Goal: Communication & Community: Answer question/provide support

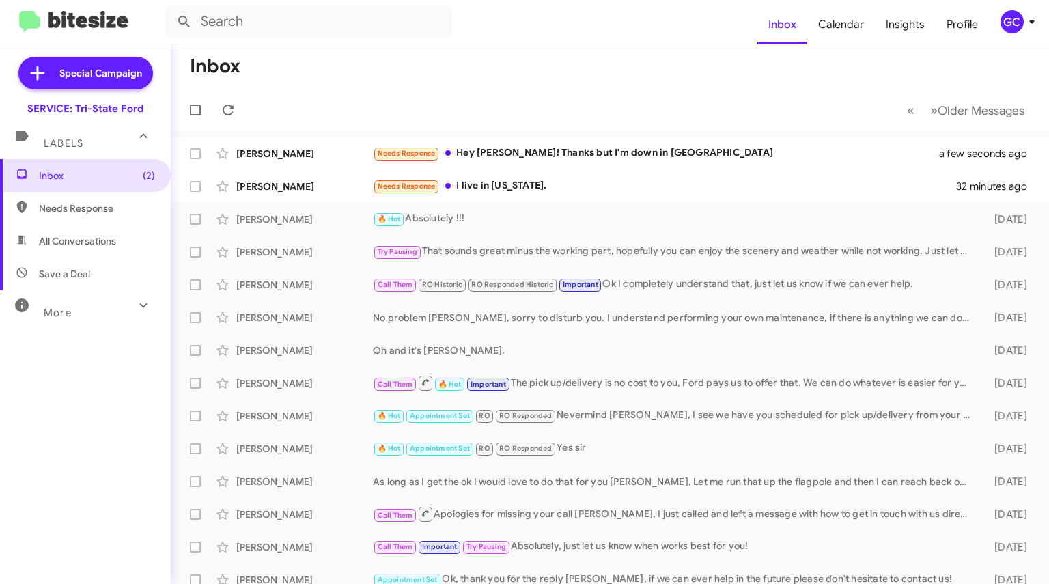
click at [318, 187] on div "[PERSON_NAME]" at bounding box center [304, 187] width 137 height 14
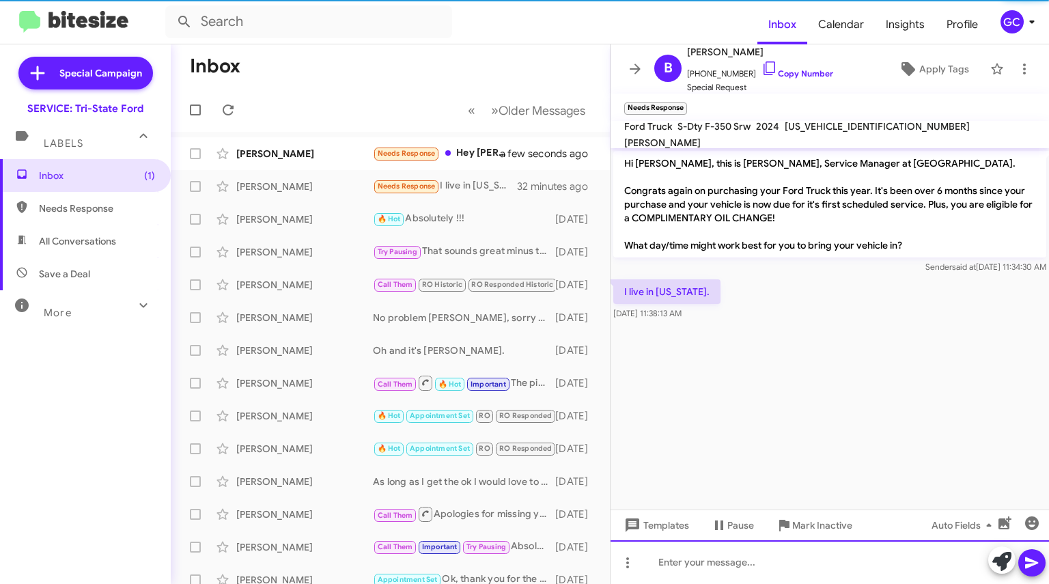
click at [784, 562] on div at bounding box center [830, 562] width 439 height 44
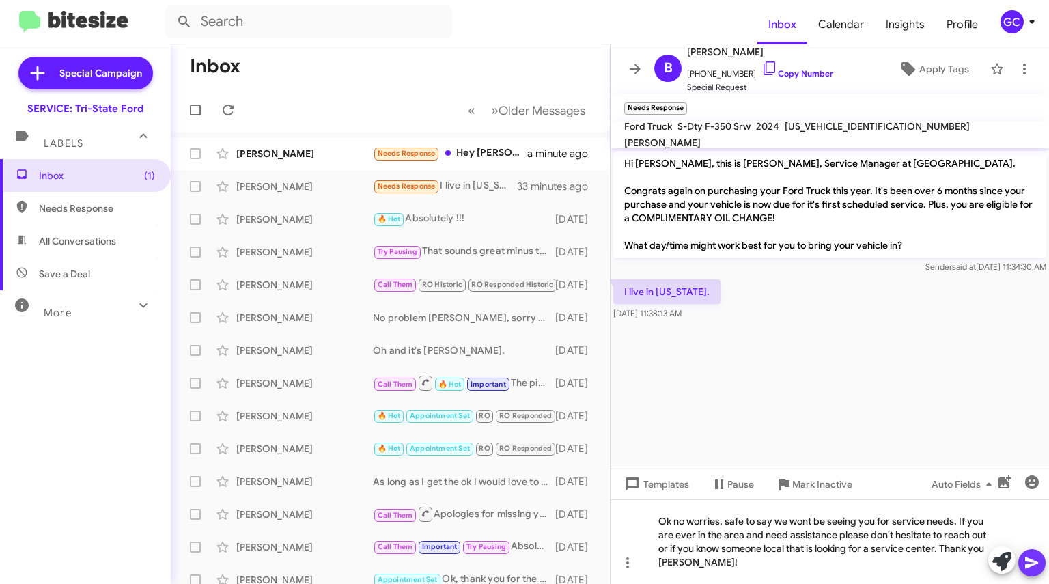
click at [1027, 562] on icon at bounding box center [1031, 563] width 13 height 12
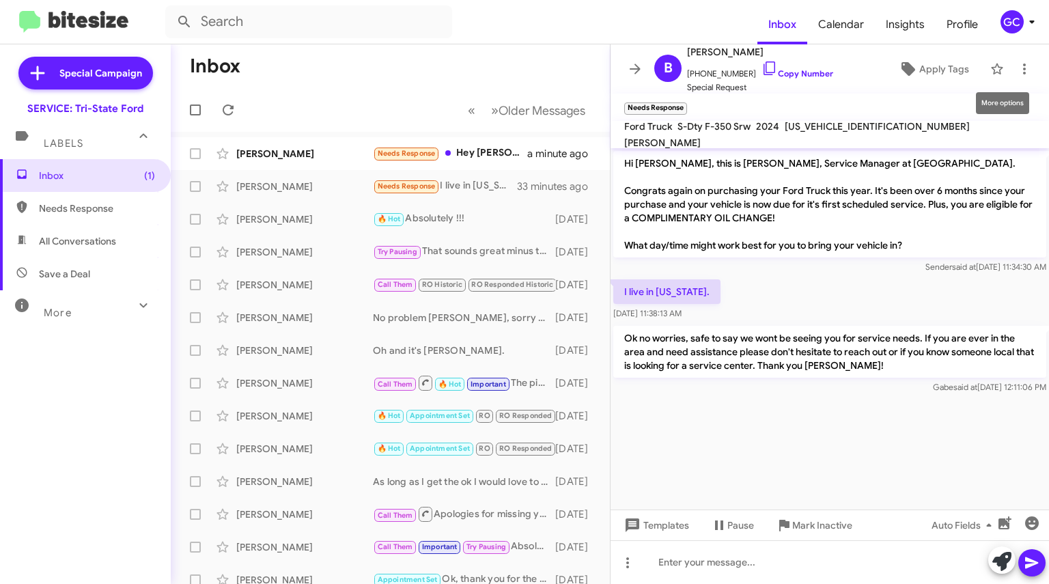
click at [1017, 72] on icon at bounding box center [1025, 69] width 16 height 16
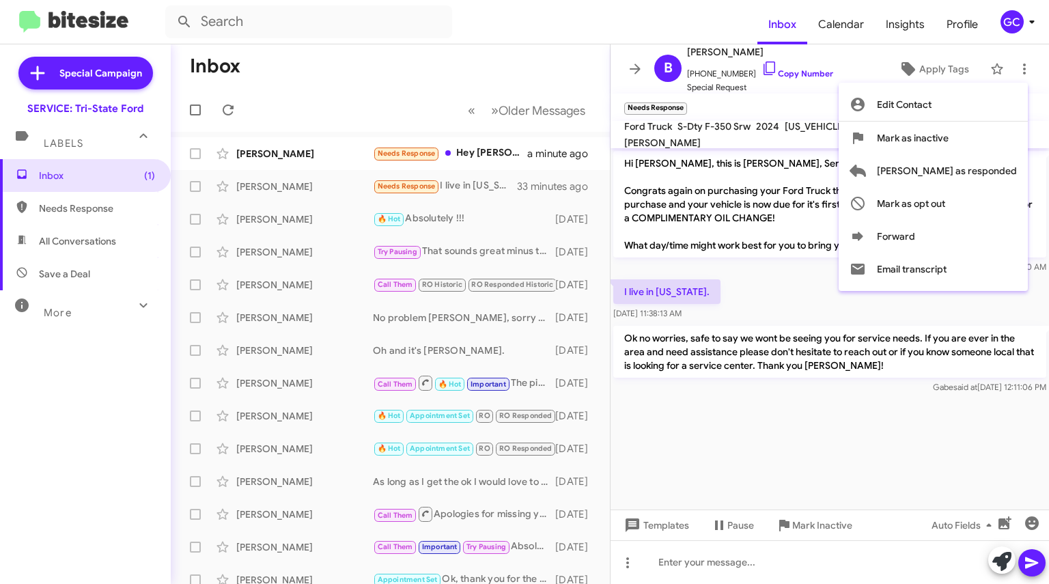
click at [970, 163] on span "[PERSON_NAME] as responded" at bounding box center [947, 170] width 140 height 33
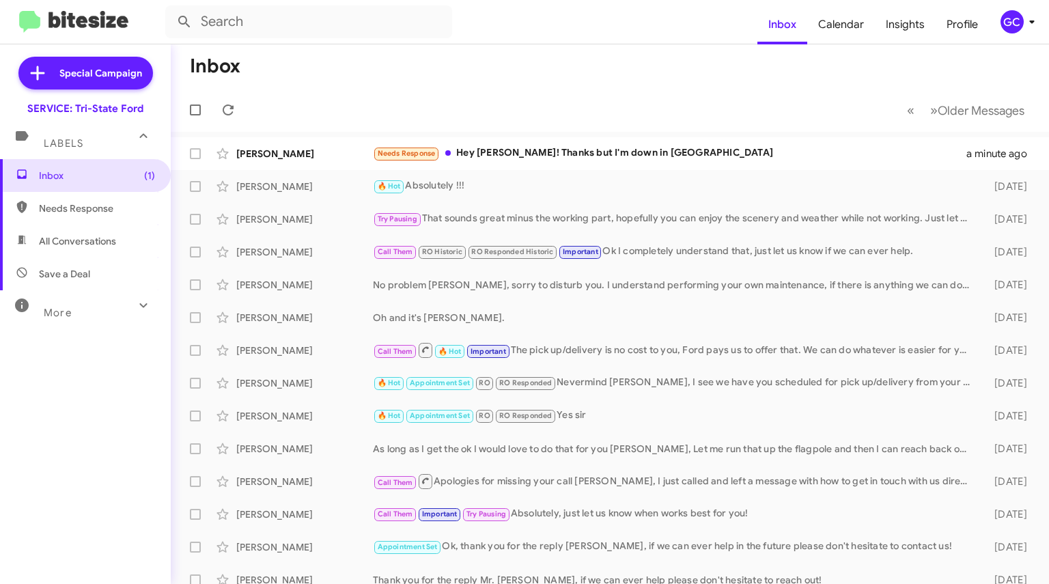
click at [496, 152] on div "Needs Response Hey [PERSON_NAME]! Thanks but I'm down in [GEOGRAPHIC_DATA]" at bounding box center [670, 154] width 594 height 16
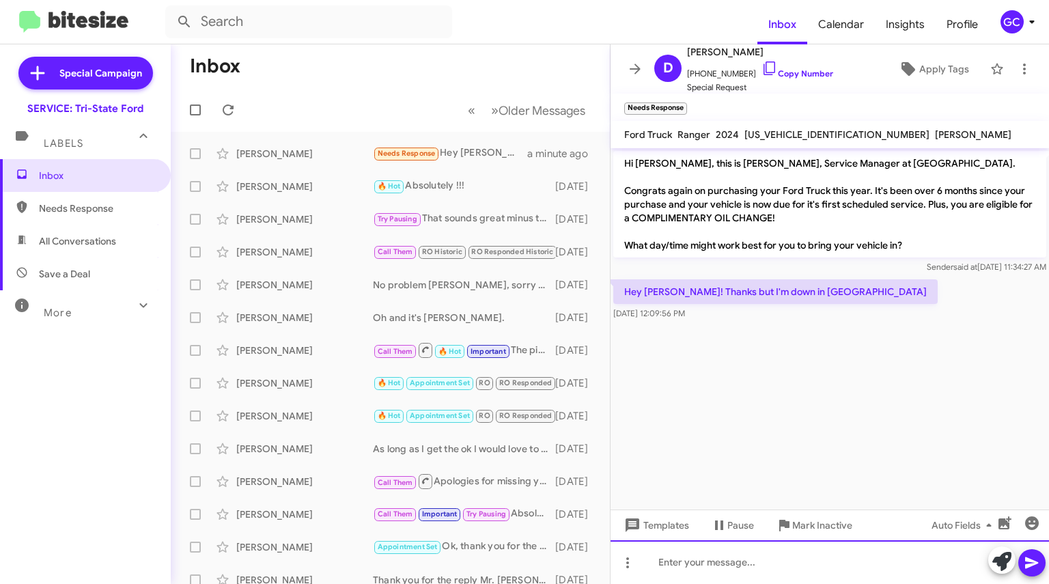
click at [768, 573] on div at bounding box center [830, 562] width 439 height 44
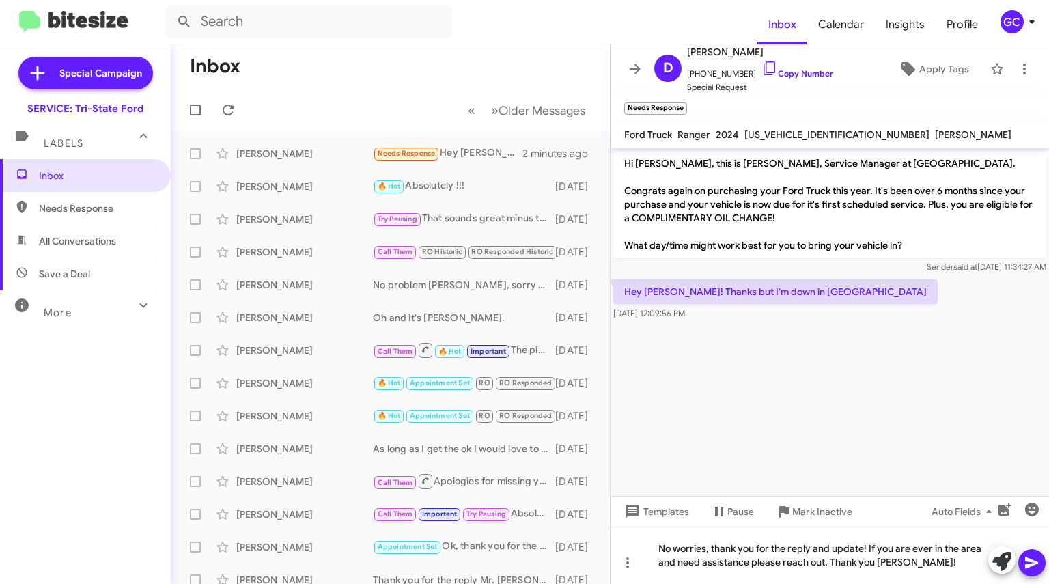
click at [1033, 563] on icon at bounding box center [1032, 563] width 16 height 16
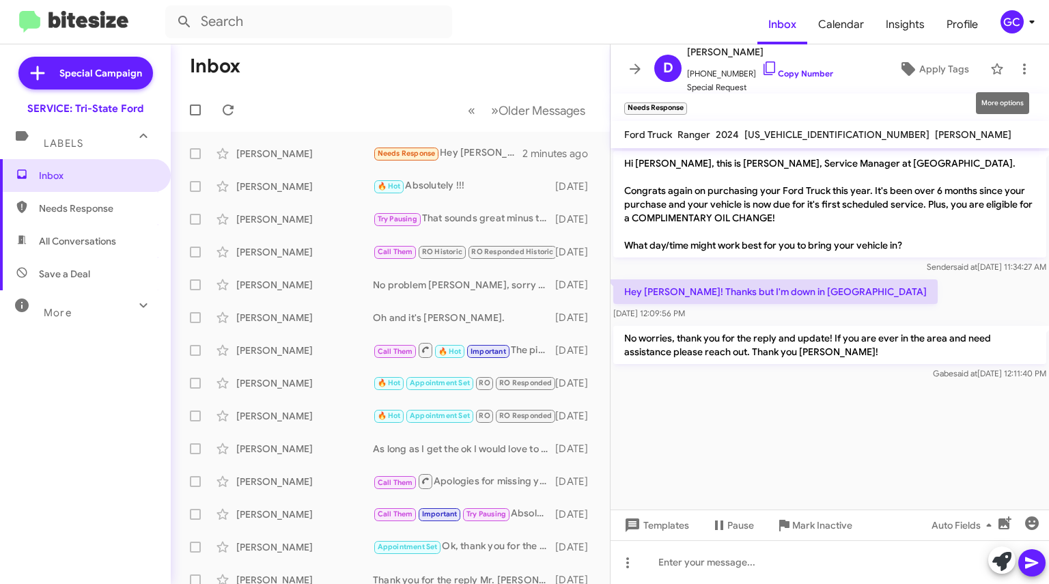
click at [1020, 75] on icon at bounding box center [1025, 69] width 16 height 16
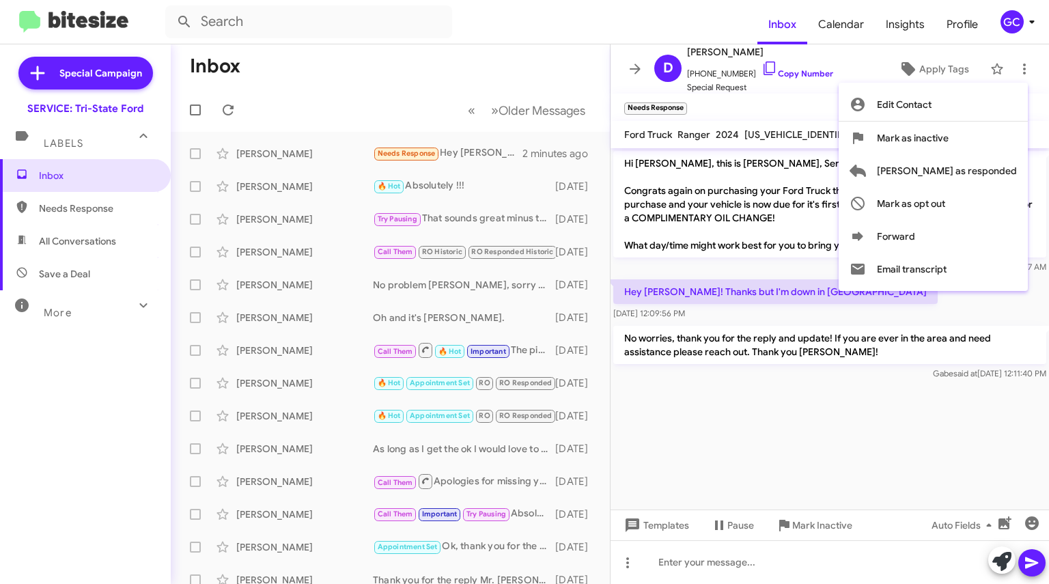
click at [981, 172] on span "[PERSON_NAME] as responded" at bounding box center [947, 170] width 140 height 33
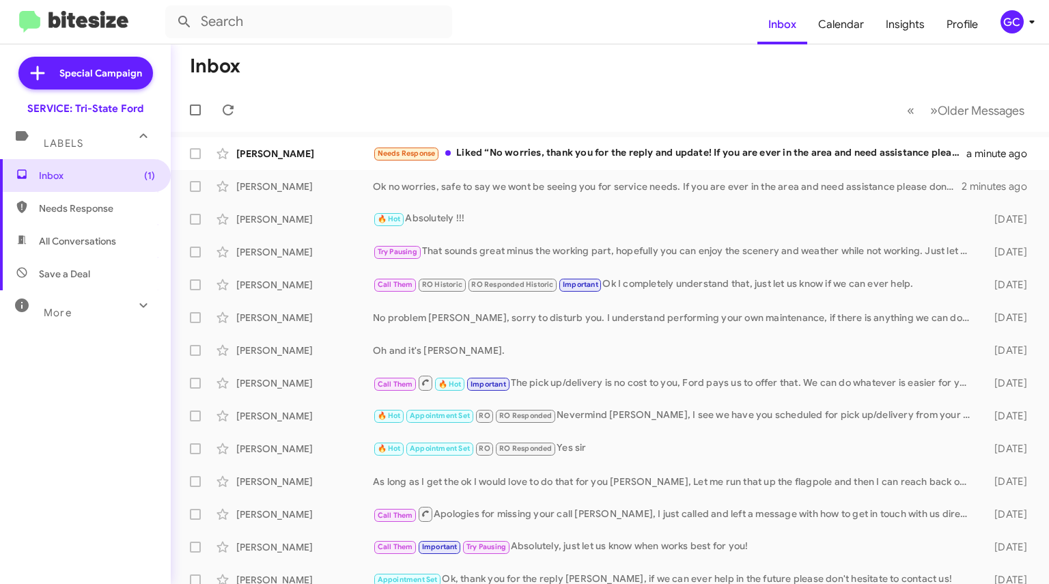
click at [479, 149] on div "Needs Response Liked “No worries, thank you for the reply and update! If you ar…" at bounding box center [670, 154] width 594 height 16
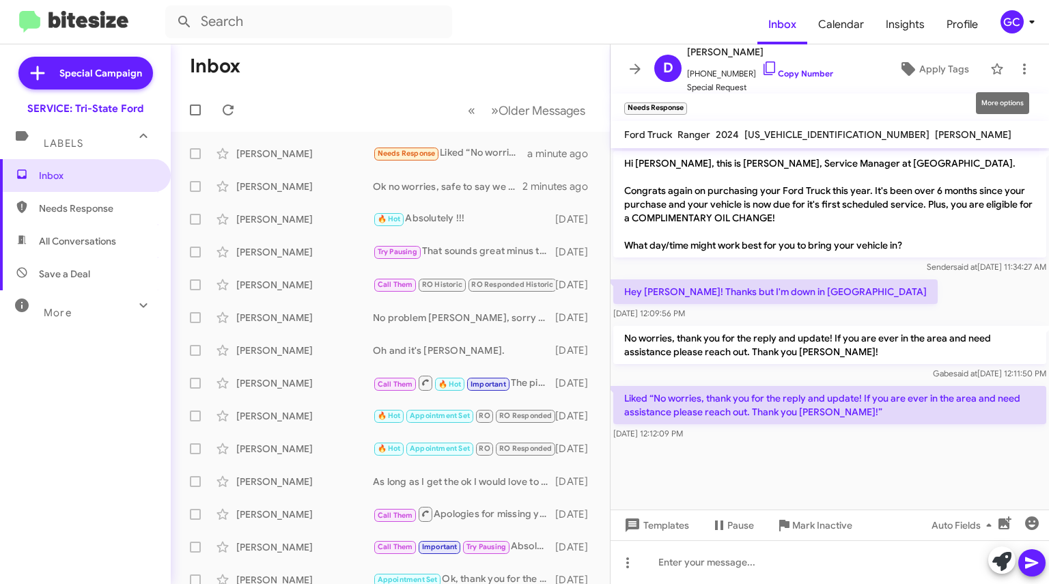
click at [1017, 72] on icon at bounding box center [1025, 69] width 16 height 16
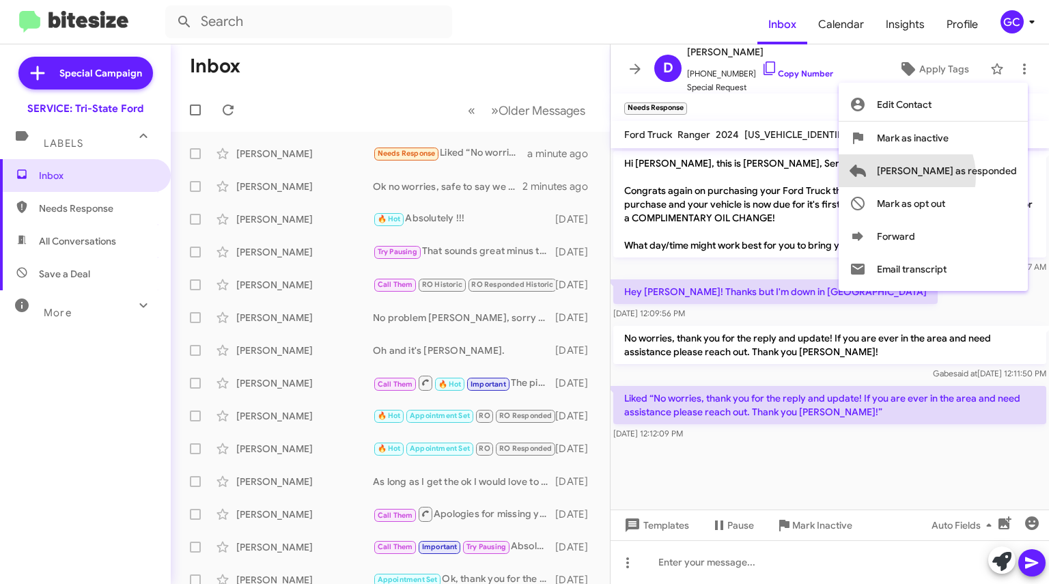
click at [957, 176] on span "[PERSON_NAME] as responded" at bounding box center [947, 170] width 140 height 33
